Goal: Task Accomplishment & Management: Use online tool/utility

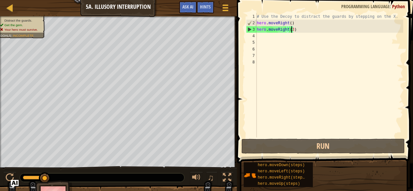
scroll to position [3, 3]
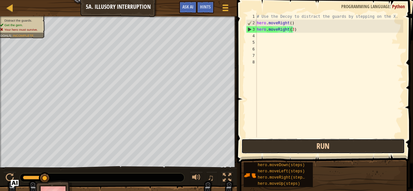
click at [319, 151] on button "Run" at bounding box center [324, 145] width 164 height 15
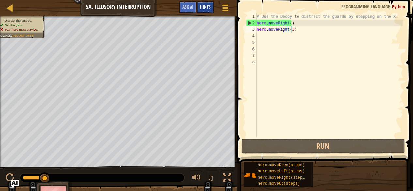
click at [204, 8] on span "Hints" at bounding box center [205, 7] width 11 height 6
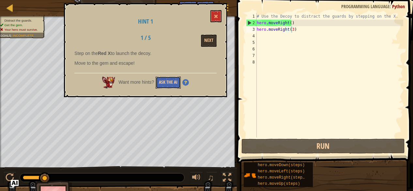
click at [163, 82] on button "Ask the AI" at bounding box center [168, 82] width 25 height 12
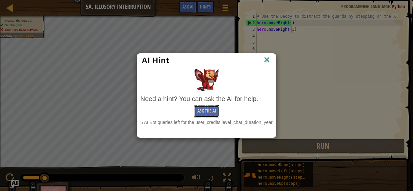
click at [210, 115] on button "Ask the AI" at bounding box center [206, 111] width 25 height 12
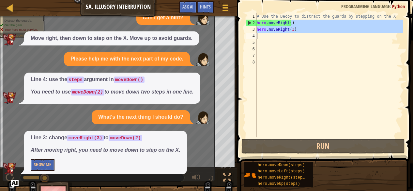
drag, startPoint x: 298, startPoint y: 23, endPoint x: 297, endPoint y: 33, distance: 10.2
click at [297, 33] on div "# Use the Decoy to distract the guards by stepping on the X. hero . moveRight (…" at bounding box center [330, 81] width 148 height 137
type textarea "hero.moveRight()"
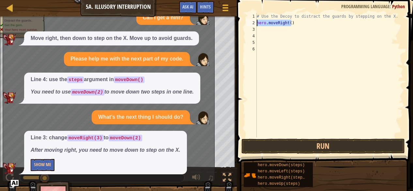
drag, startPoint x: 291, startPoint y: 24, endPoint x: 255, endPoint y: 23, distance: 35.6
click at [255, 23] on div "hero.moveRight() 1 2 3 4 5 6 # Use the Decoy to distract the guards by stepping…" at bounding box center [324, 75] width 159 height 124
click at [42, 166] on button "Show Me" at bounding box center [43, 165] width 24 height 12
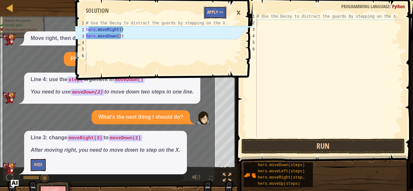
click at [212, 12] on button "Apply =>" at bounding box center [215, 13] width 23 height 12
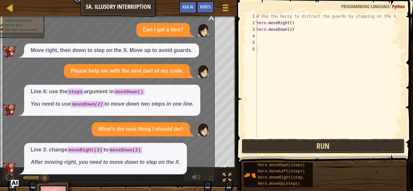
click at [284, 141] on button "Run" at bounding box center [324, 145] width 164 height 15
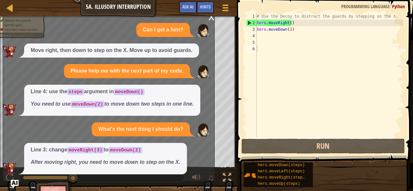
click at [211, 16] on div "Game Menu Done Hints Ask AI" at bounding box center [205, 8] width 58 height 15
click at [213, 20] on div "x" at bounding box center [212, 16] width 6 height 7
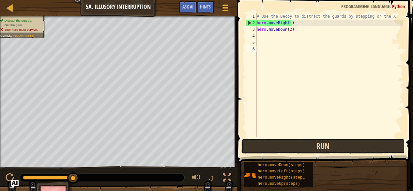
click at [275, 147] on button "Run" at bounding box center [324, 145] width 164 height 15
